Goal: Find specific page/section: Find specific page/section

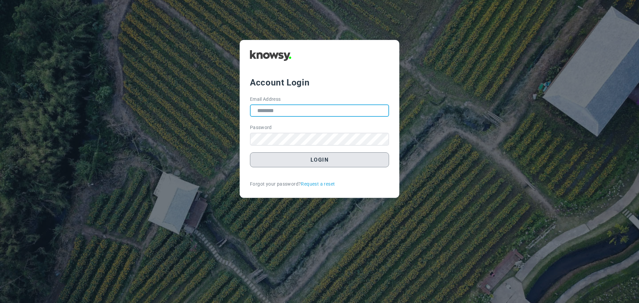
type input "**********"
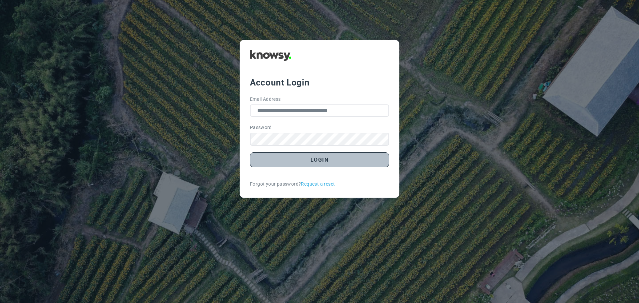
click at [329, 162] on button "Login" at bounding box center [319, 160] width 139 height 15
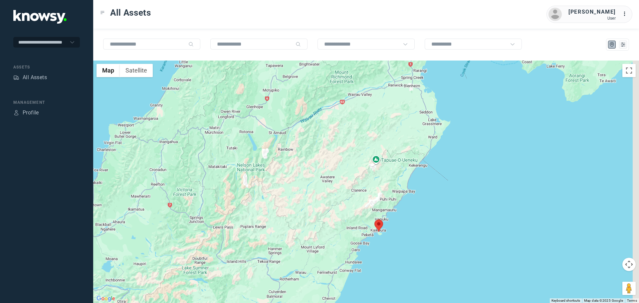
drag, startPoint x: 402, startPoint y: 235, endPoint x: 376, endPoint y: 183, distance: 58.4
click at [376, 183] on div at bounding box center [366, 182] width 546 height 243
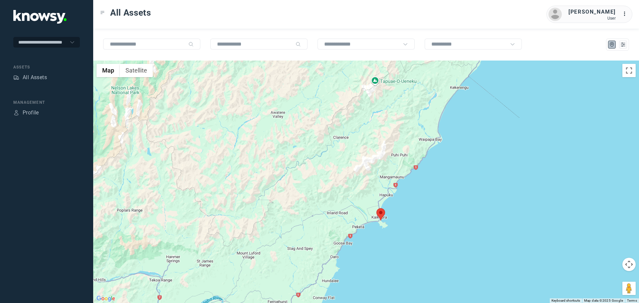
click at [377, 208] on area at bounding box center [377, 208] width 0 height 0
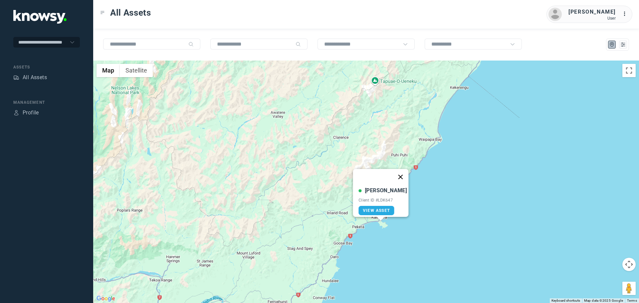
click at [397, 173] on button "Close" at bounding box center [401, 177] width 16 height 16
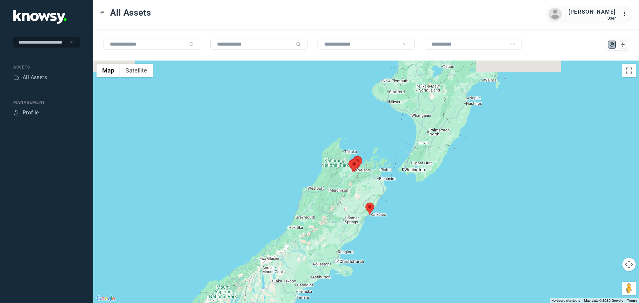
drag, startPoint x: 380, startPoint y: 167, endPoint x: 366, endPoint y: 196, distance: 32.9
click at [366, 196] on div at bounding box center [366, 182] width 546 height 243
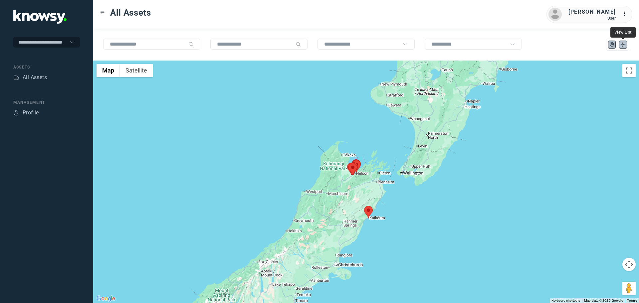
click at [623, 44] on icon "List" at bounding box center [623, 45] width 6 height 6
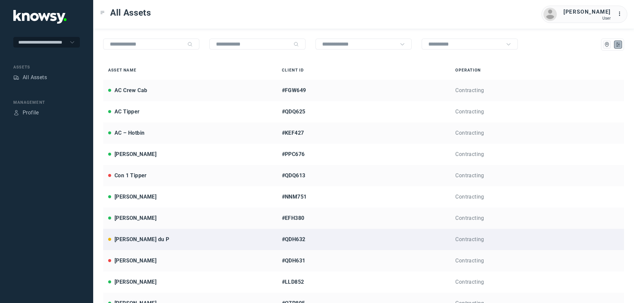
click at [136, 240] on div "[PERSON_NAME] du P" at bounding box center [142, 240] width 55 height 8
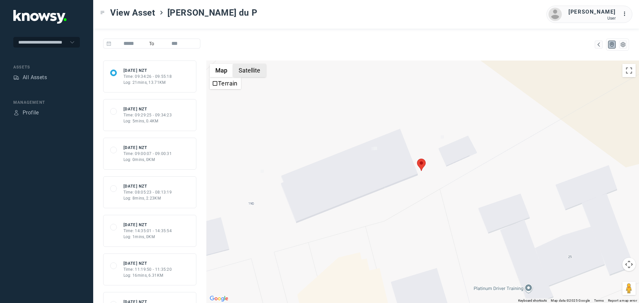
click at [254, 71] on button "Satellite" at bounding box center [249, 70] width 33 height 13
